Goal: Task Accomplishment & Management: Complete application form

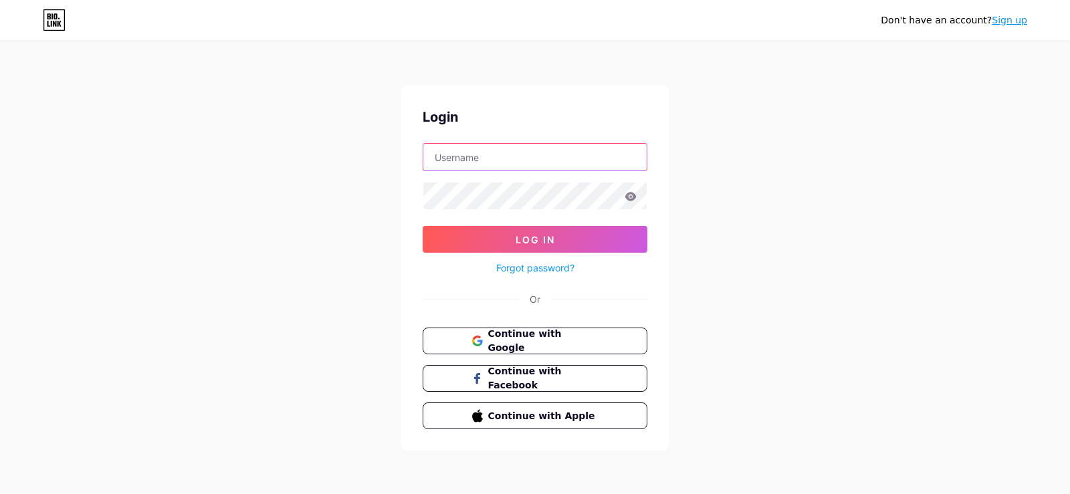
click at [496, 163] on input "text" at bounding box center [534, 157] width 223 height 27
click at [497, 163] on input "text" at bounding box center [534, 157] width 223 height 27
click at [491, 166] on input "text" at bounding box center [534, 157] width 223 height 27
click at [540, 157] on input "text" at bounding box center [534, 157] width 223 height 27
paste input "[EMAIL_ADDRESS][DOMAIN_NAME]"
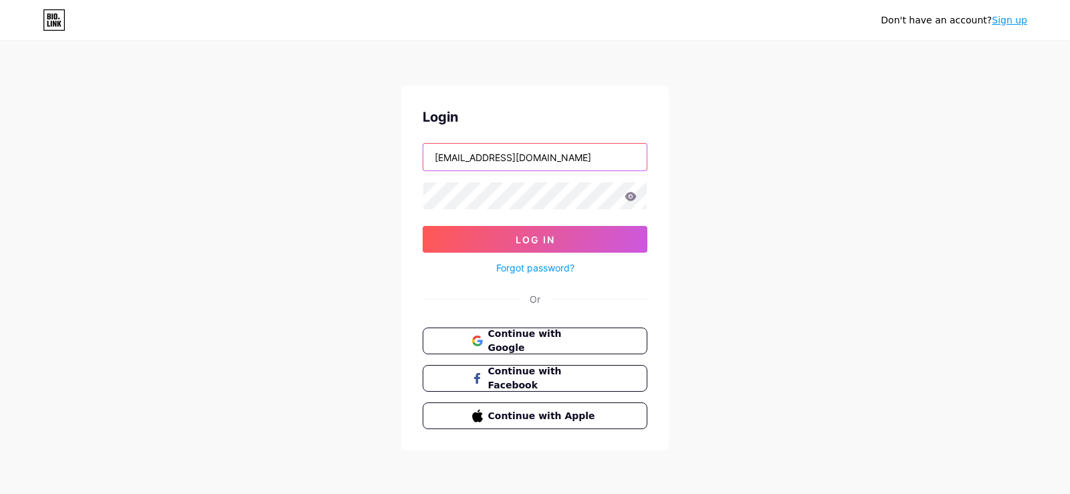
type input "[EMAIL_ADDRESS][DOMAIN_NAME]"
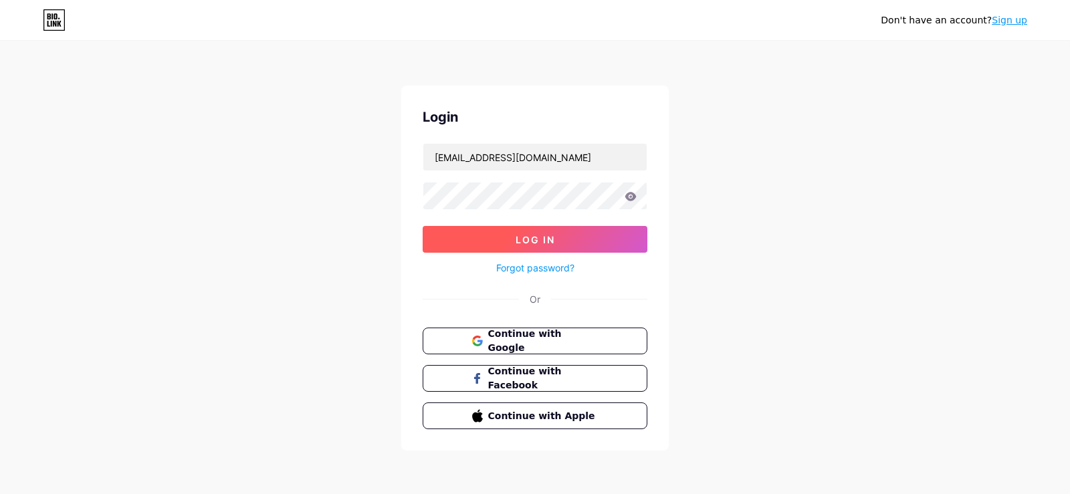
click at [559, 250] on button "Log In" at bounding box center [535, 239] width 225 height 27
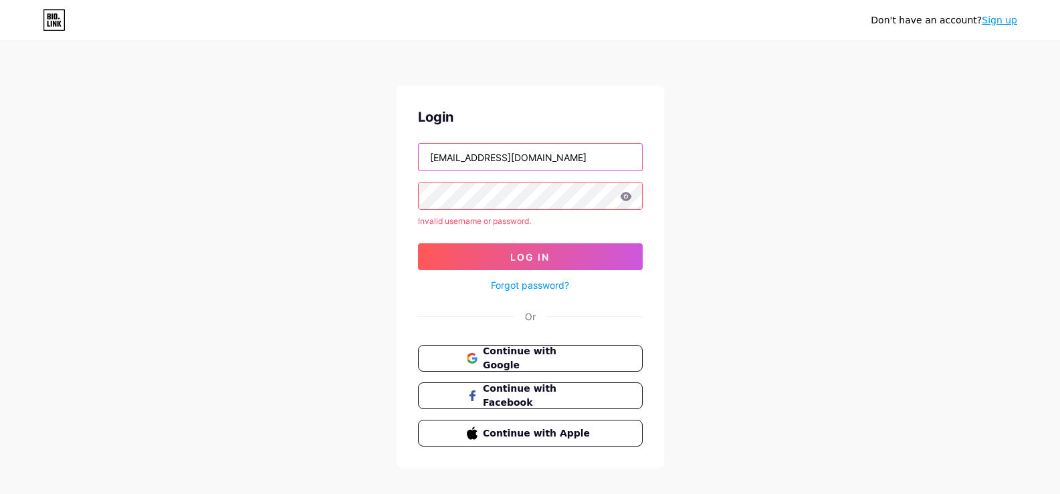
click at [431, 159] on input "[EMAIL_ADDRESS][DOMAIN_NAME]" at bounding box center [530, 157] width 223 height 27
click at [623, 193] on icon at bounding box center [626, 196] width 12 height 9
click at [627, 195] on icon at bounding box center [626, 196] width 12 height 9
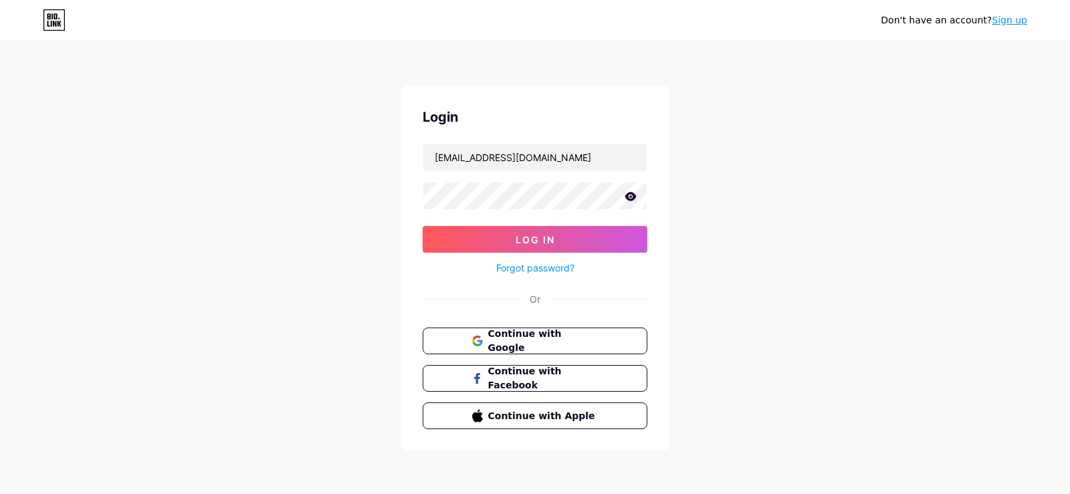
click at [632, 199] on icon at bounding box center [630, 196] width 11 height 9
click at [351, 193] on div "Don't have an account? Sign up Login [EMAIL_ADDRESS][DOMAIN_NAME] Log In Forgot…" at bounding box center [535, 247] width 1070 height 494
click at [490, 251] on button "Log In" at bounding box center [535, 239] width 225 height 27
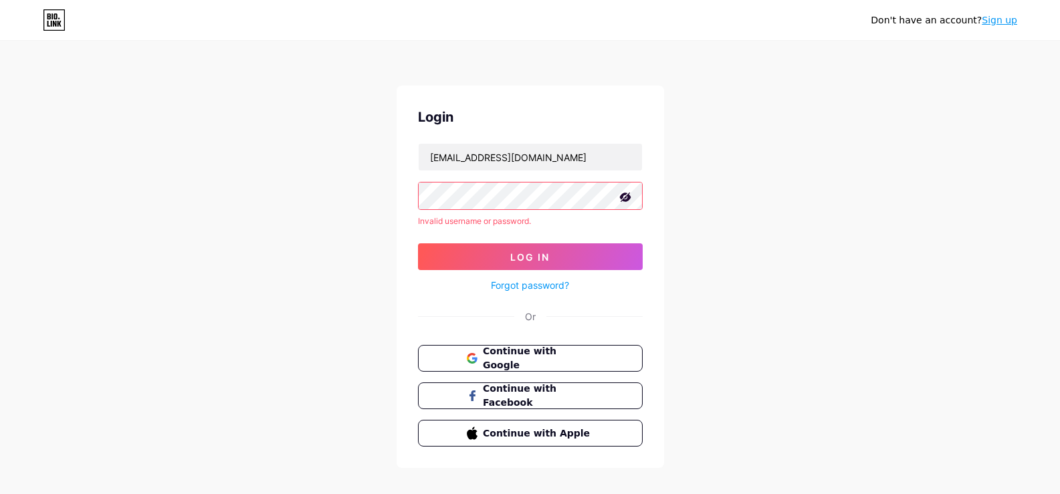
click at [553, 290] on link "Forgot password?" at bounding box center [530, 285] width 78 height 14
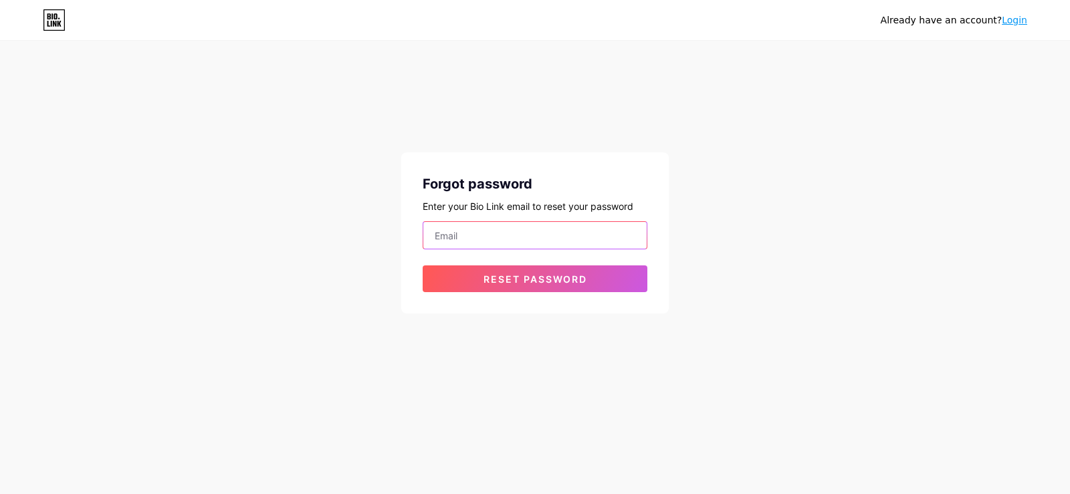
click at [494, 229] on input "email" at bounding box center [534, 235] width 223 height 27
click at [533, 227] on input "email" at bounding box center [534, 235] width 223 height 27
paste input "[EMAIL_ADDRESS][DOMAIN_NAME]"
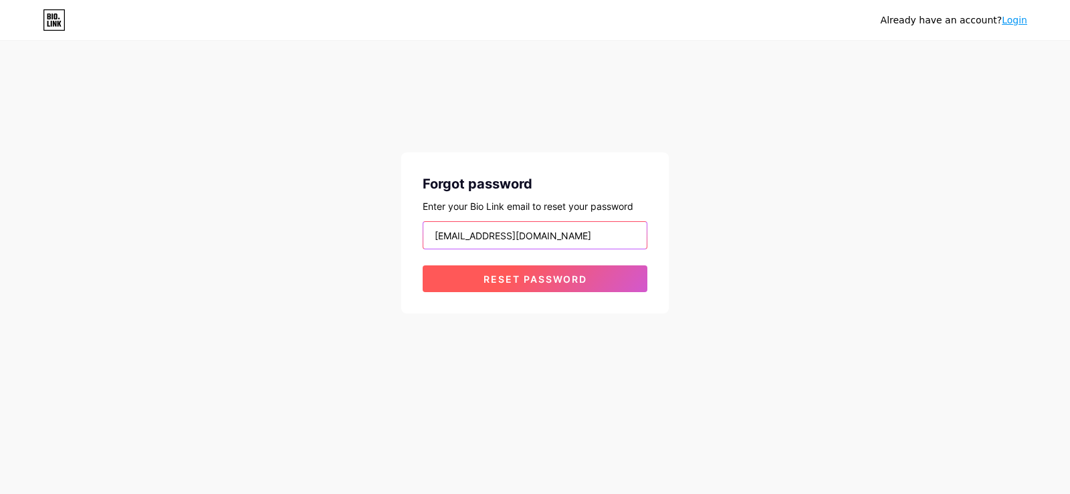
type input "[EMAIL_ADDRESS][DOMAIN_NAME]"
click at [556, 277] on span "Reset password" at bounding box center [536, 279] width 104 height 11
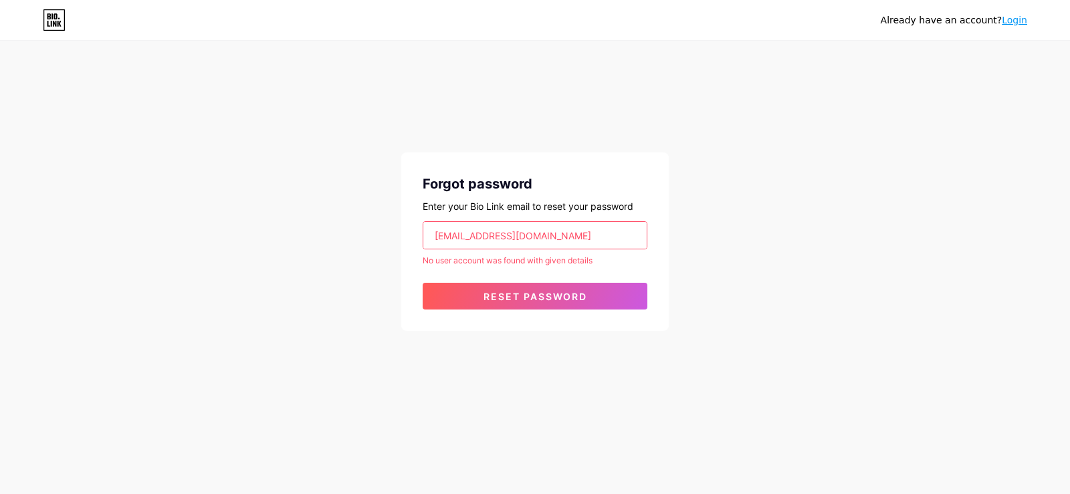
click at [569, 262] on div "No user account was found with given details" at bounding box center [535, 261] width 225 height 12
click at [699, 262] on div "Already have an account? Login Forgot password Enter your Bio Link email to res…" at bounding box center [535, 187] width 1070 height 374
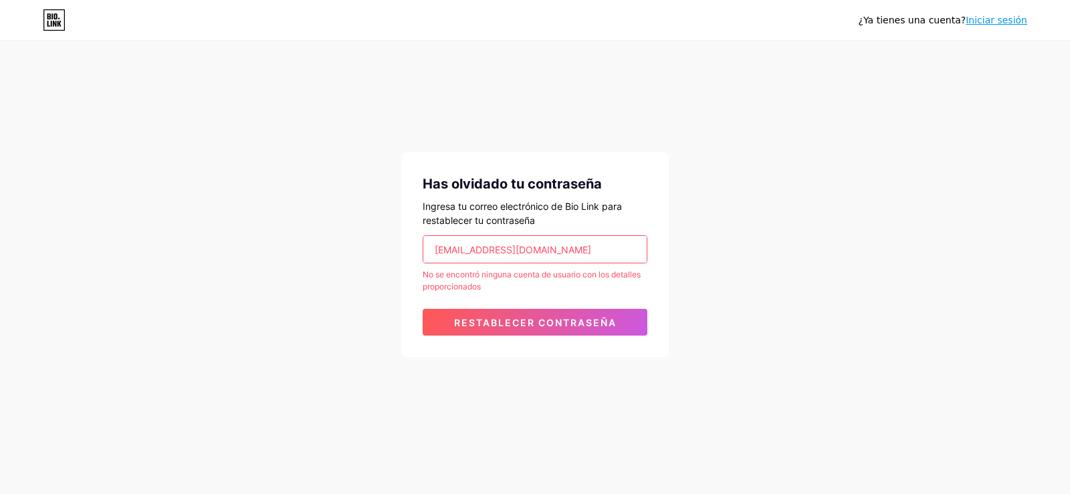
click at [434, 251] on input "[EMAIL_ADDRESS][DOMAIN_NAME]" at bounding box center [534, 249] width 223 height 27
click at [1003, 19] on font "Iniciar sesión" at bounding box center [997, 20] width 62 height 11
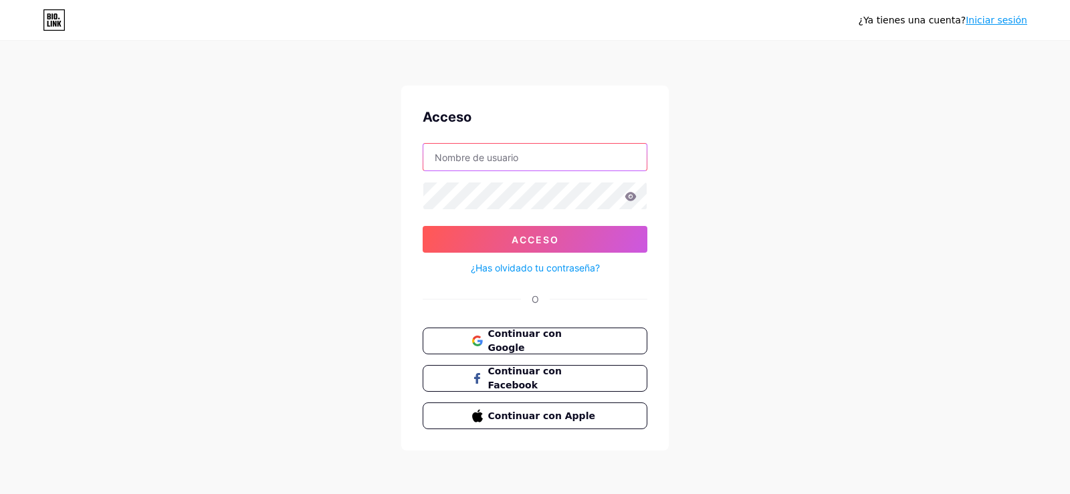
click at [525, 157] on input "text" at bounding box center [534, 157] width 223 height 27
paste input "[EMAIL_ADDRESS][DOMAIN_NAME]"
type input "[EMAIL_ADDRESS][DOMAIN_NAME]"
click at [985, 19] on font "Iniciar sesión" at bounding box center [997, 20] width 62 height 11
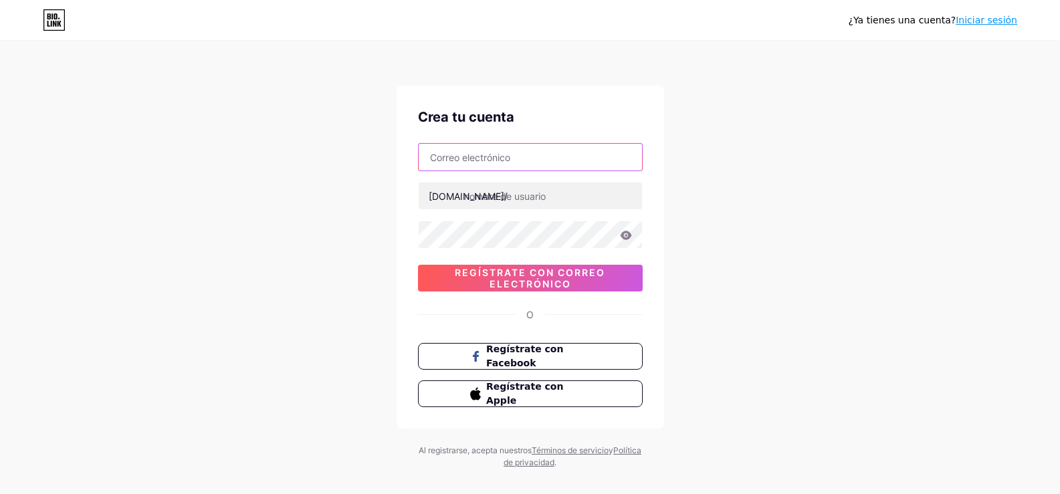
click at [485, 158] on input "text" at bounding box center [530, 157] width 223 height 27
paste input "[EMAIL_ADDRESS][DOMAIN_NAME]"
type input "[EMAIL_ADDRESS][DOMAIN_NAME]"
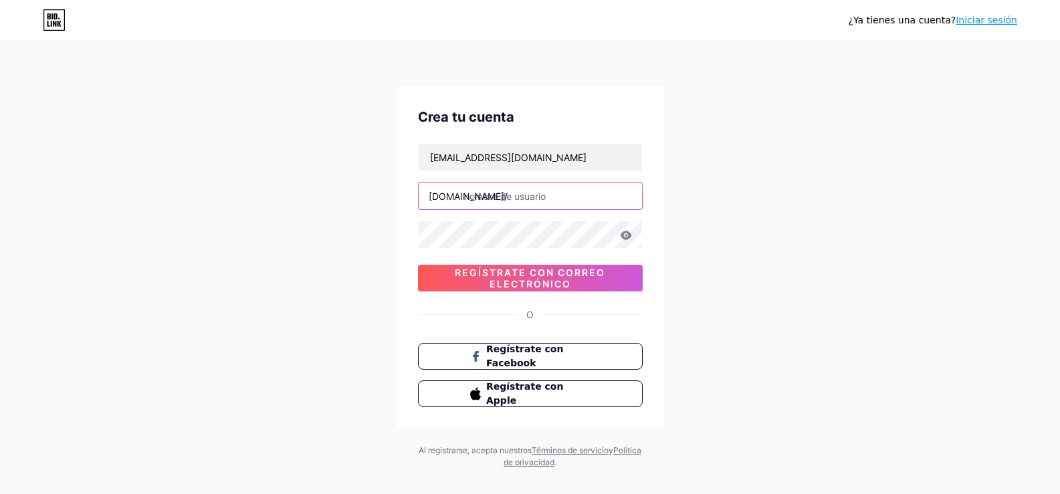
click at [496, 201] on input "text" at bounding box center [530, 196] width 223 height 27
type input "masturbar"
click at [624, 233] on icon at bounding box center [625, 235] width 11 height 9
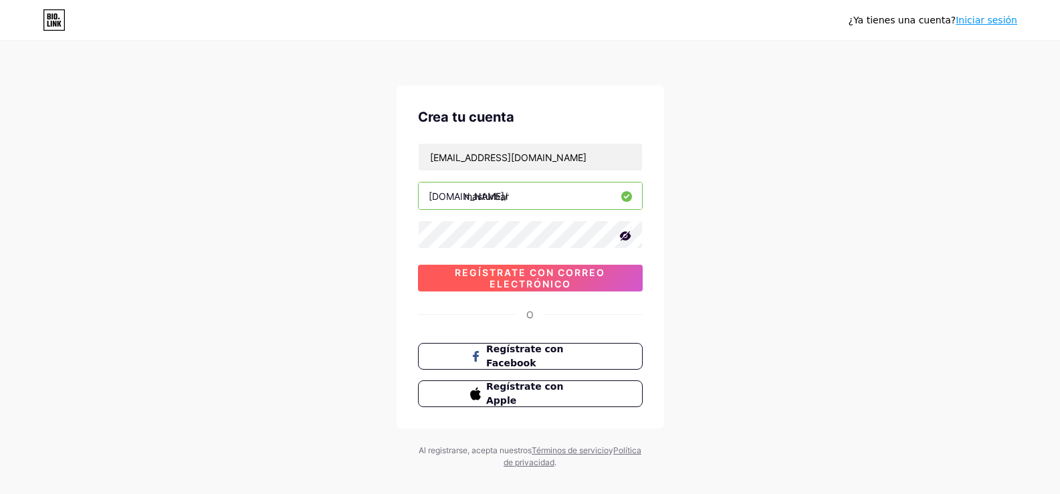
click at [627, 281] on span "Regístrate con correo electrónico" at bounding box center [530, 278] width 225 height 23
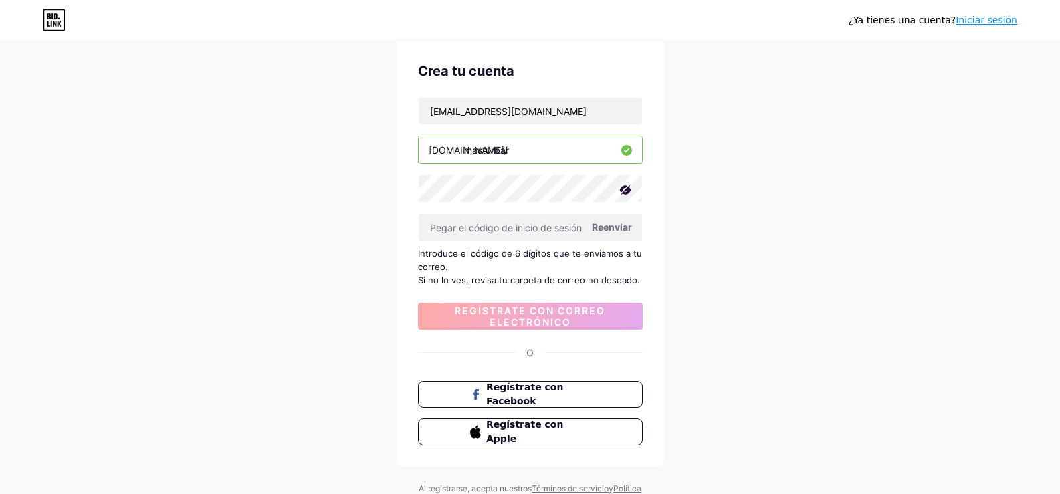
scroll to position [102, 0]
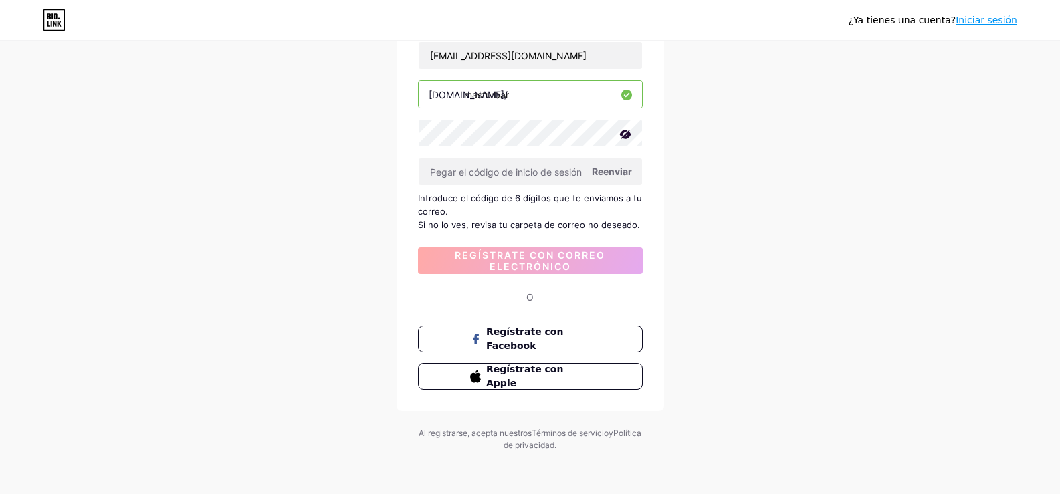
click at [611, 173] on font "Reenviar" at bounding box center [612, 171] width 40 height 11
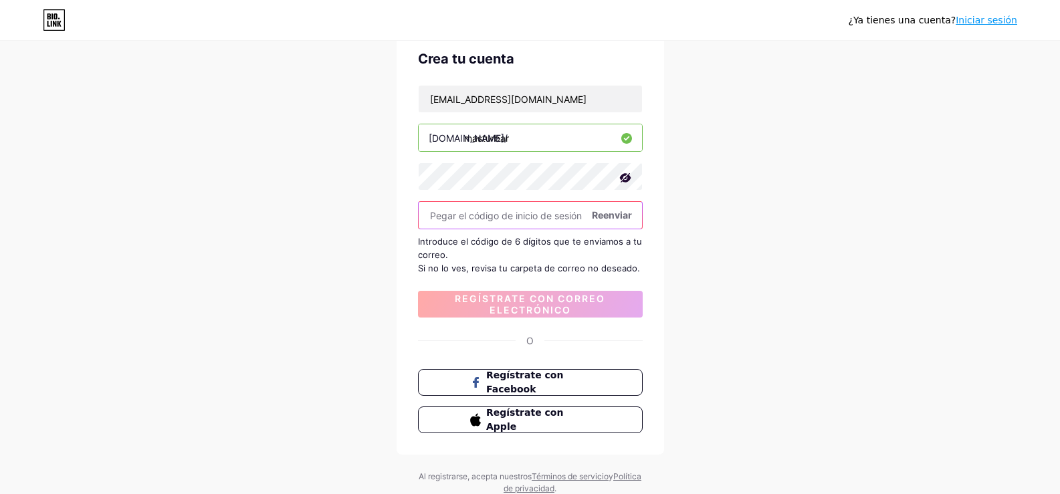
scroll to position [35, 0]
